Goal: Navigation & Orientation: Find specific page/section

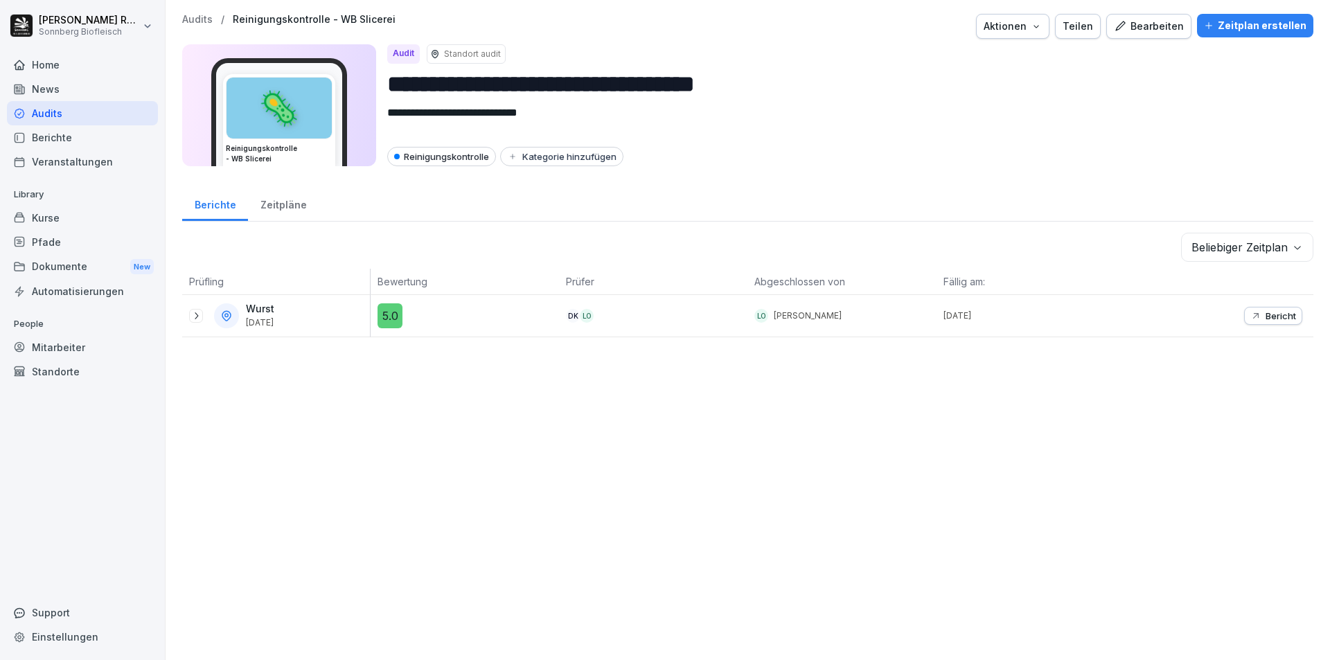
click at [67, 76] on div "Home" at bounding box center [82, 65] width 151 height 24
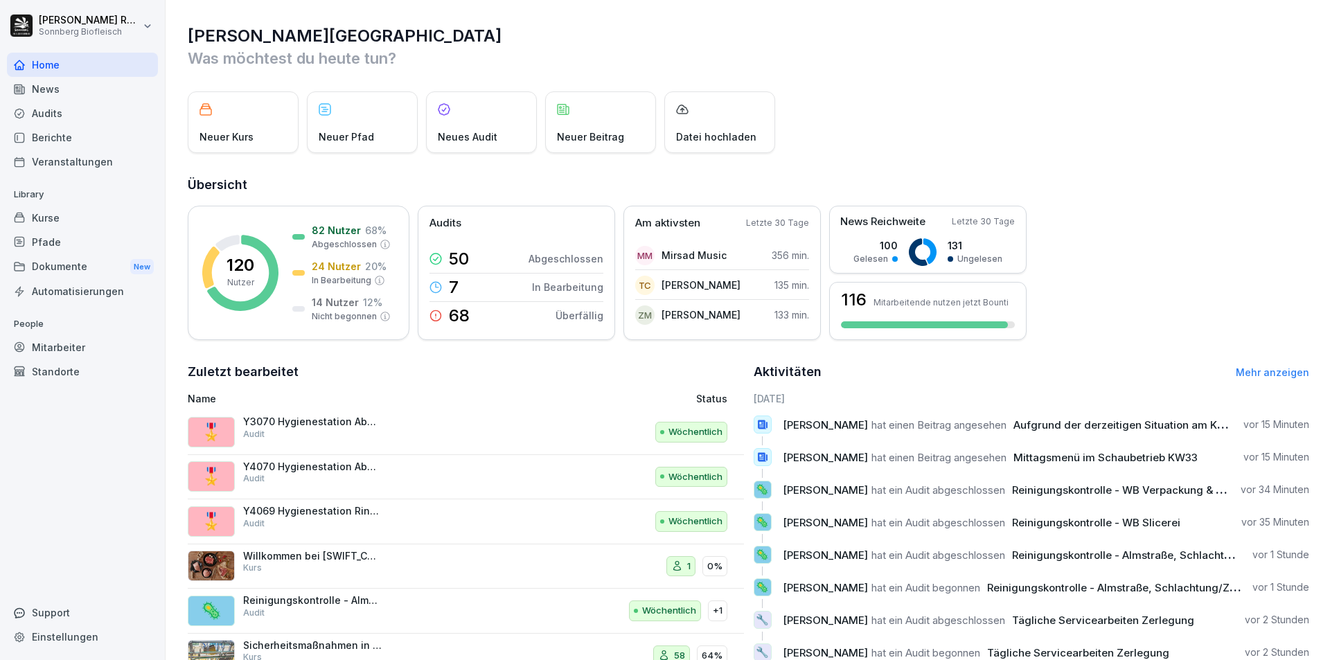
click at [216, 129] on div "Neuer Kurs" at bounding box center [243, 122] width 111 height 62
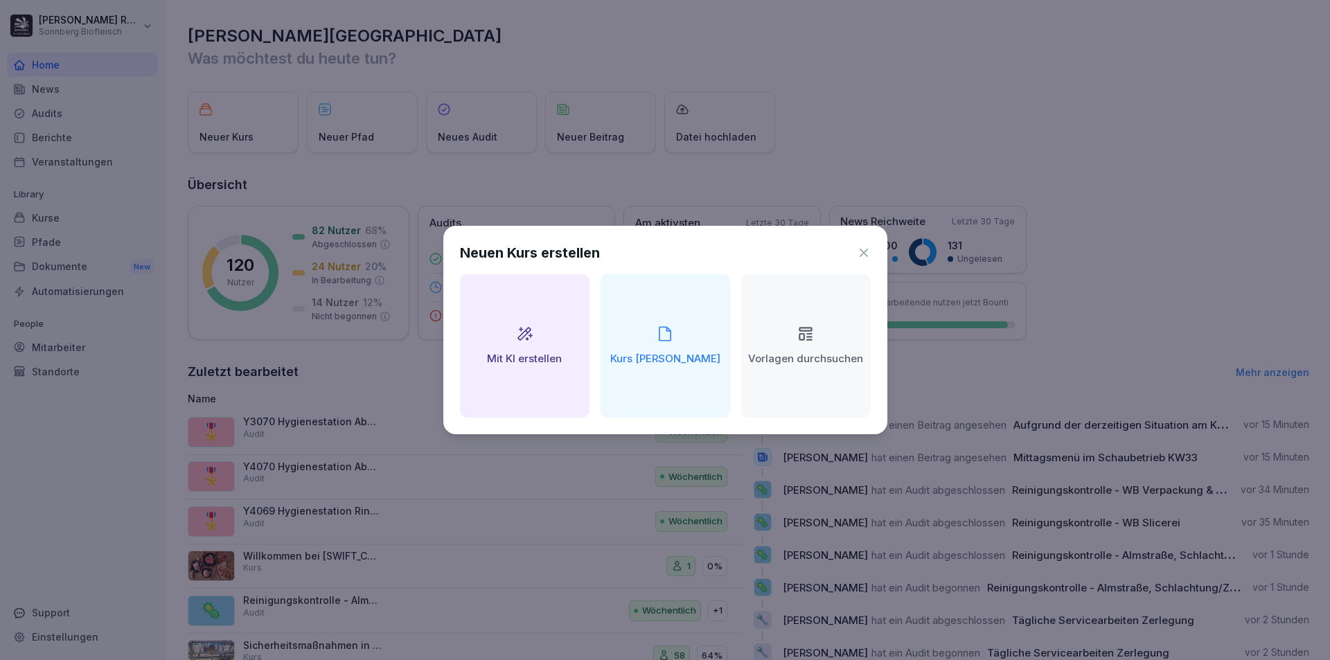
click at [864, 259] on icon at bounding box center [864, 253] width 14 height 14
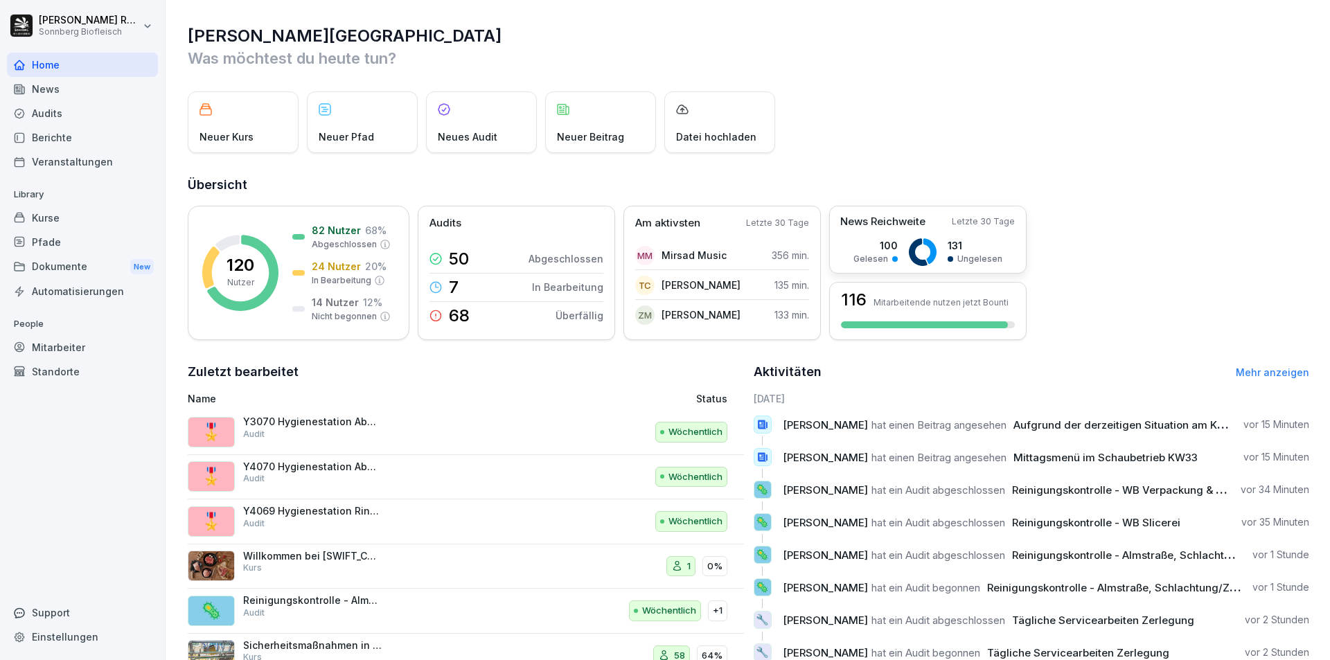
click at [928, 248] on rect at bounding box center [923, 252] width 28 height 28
click at [68, 213] on div "Kurse" at bounding box center [82, 218] width 151 height 24
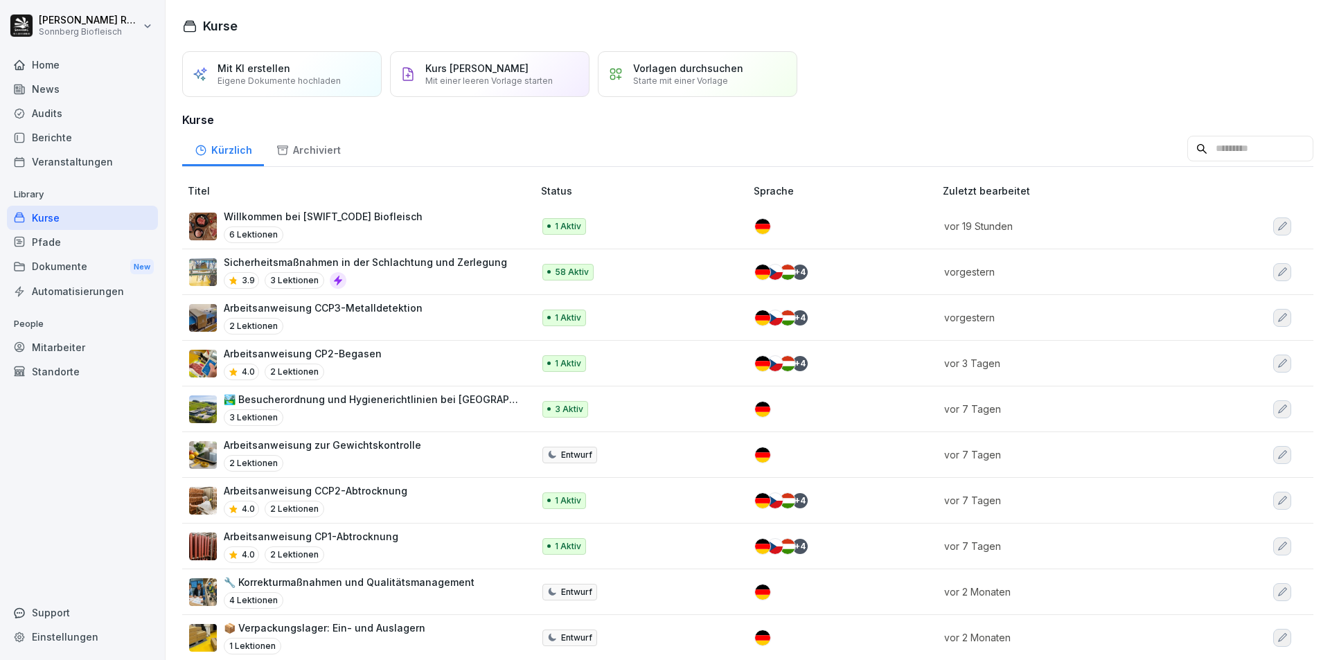
click at [64, 72] on div "Home" at bounding box center [82, 65] width 151 height 24
